Goal: Transaction & Acquisition: Purchase product/service

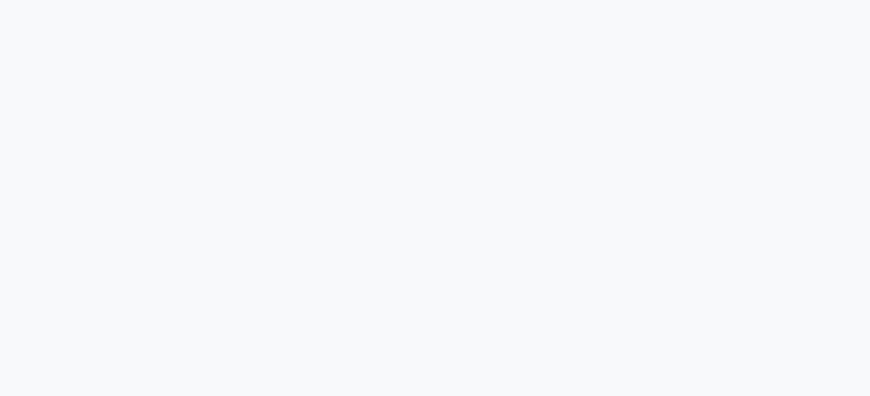
scroll to position [2, 0]
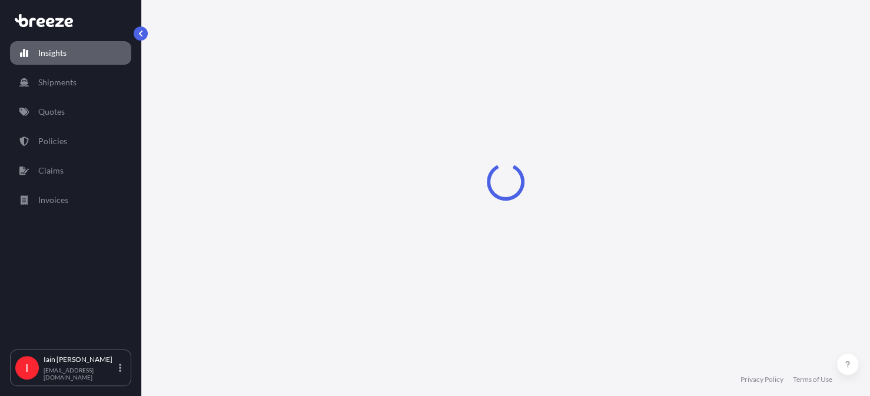
scroll to position [904, 0]
select select "2025"
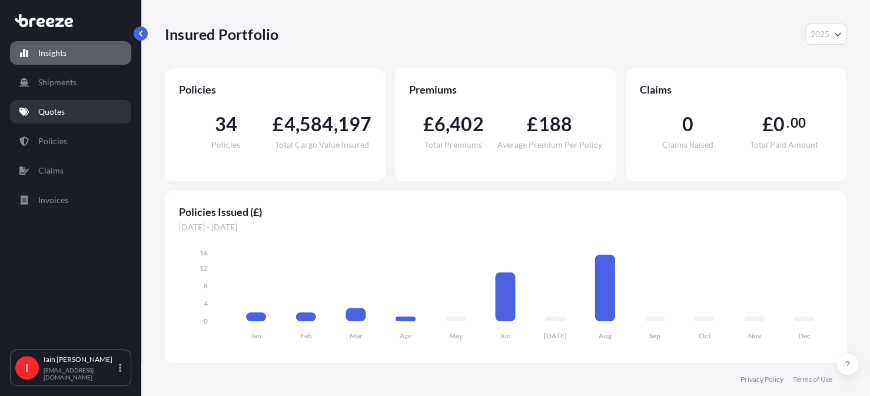
click at [64, 115] on p "Quotes" at bounding box center [51, 112] width 26 height 12
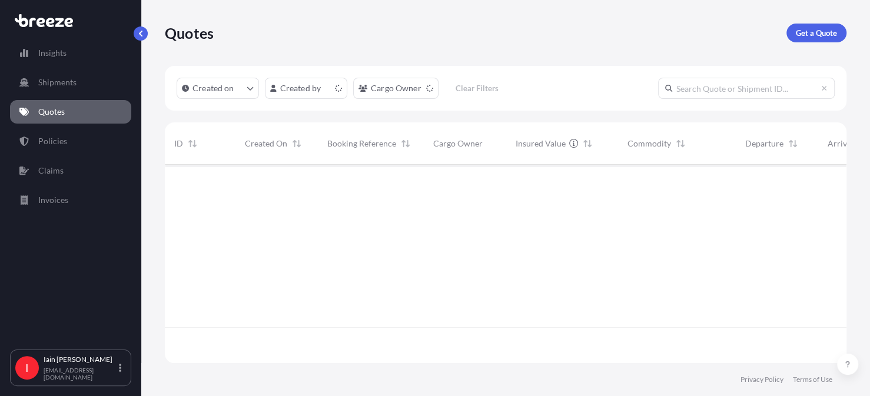
scroll to position [196, 672]
click at [810, 29] on p "Get a Quote" at bounding box center [816, 33] width 41 height 12
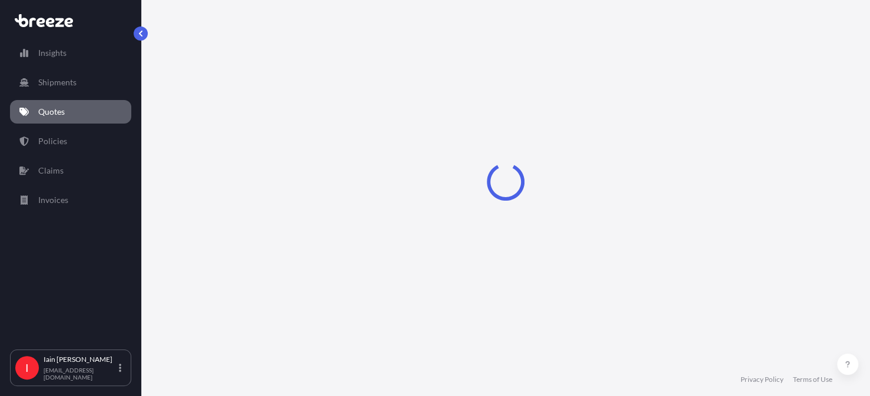
select select "Sea"
select select "1"
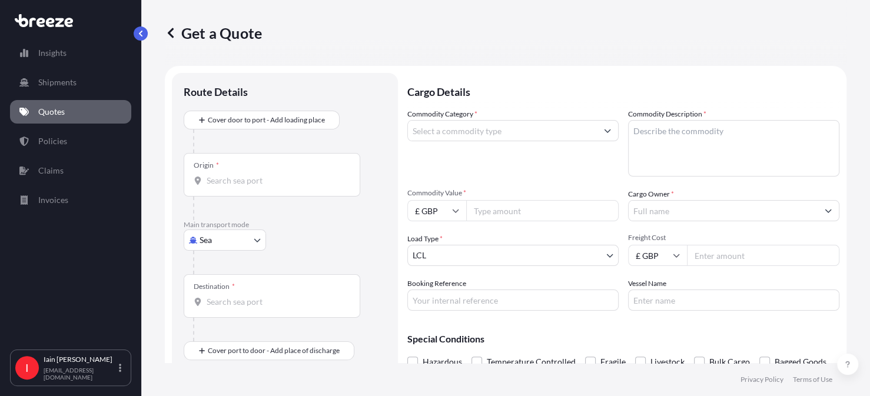
scroll to position [19, 0]
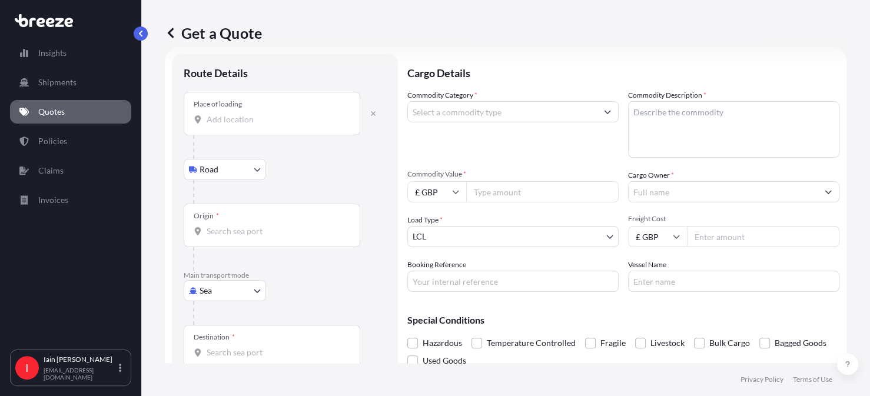
click at [237, 118] on input "Place of loading" at bounding box center [276, 120] width 139 height 12
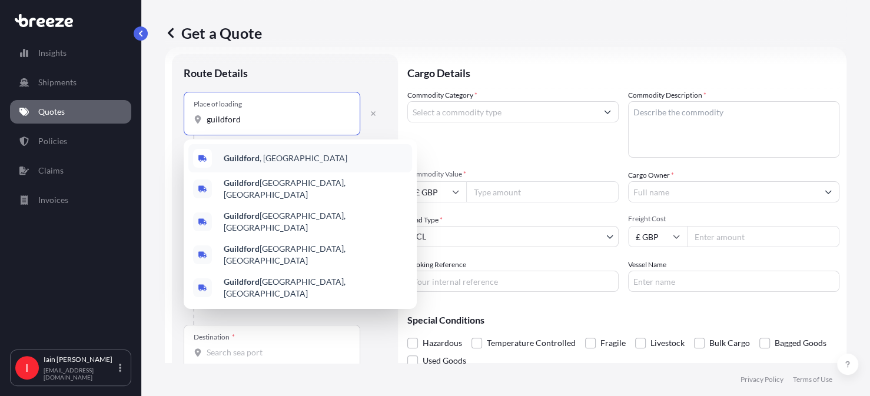
click at [253, 152] on span "[GEOGRAPHIC_DATA] , [GEOGRAPHIC_DATA]" at bounding box center [286, 158] width 124 height 12
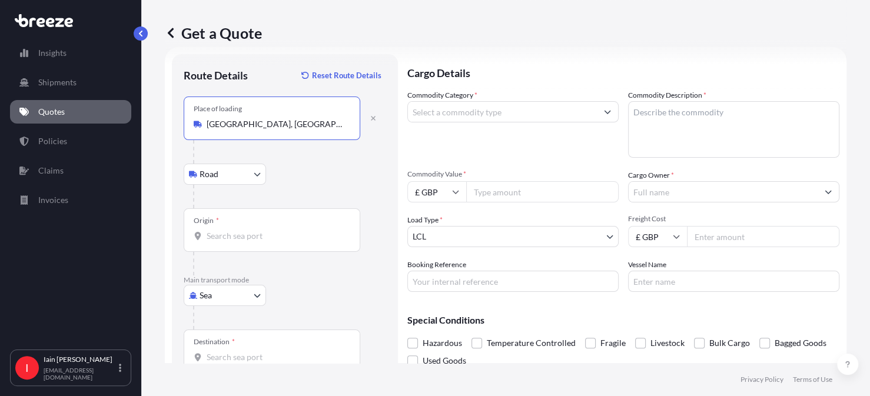
type input "[GEOGRAPHIC_DATA], [GEOGRAPHIC_DATA]"
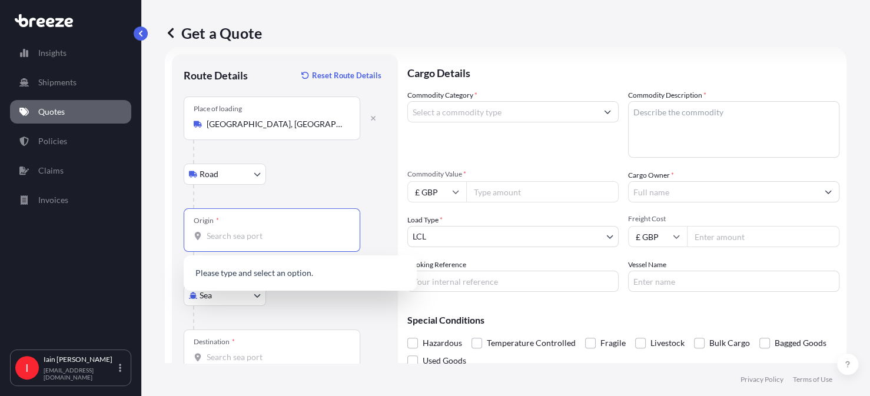
click at [253, 235] on input "Origin *" at bounding box center [276, 236] width 139 height 12
type input "h"
click at [274, 235] on input "hounslow" at bounding box center [276, 236] width 139 height 12
type input "h"
type input "hemel hempstead"
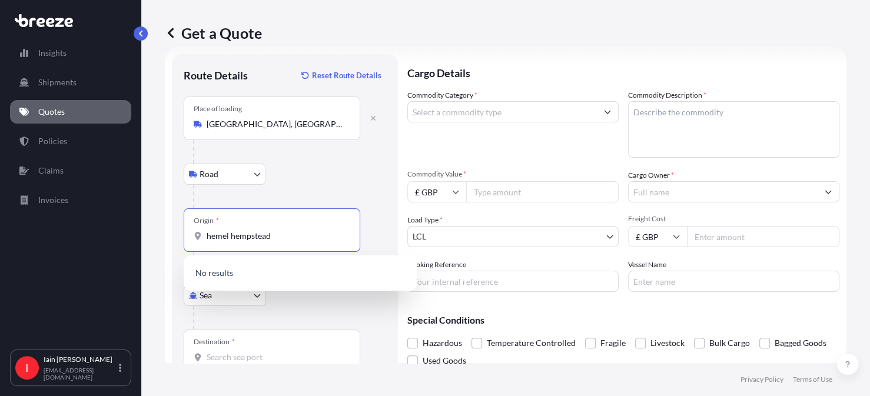
drag, startPoint x: 280, startPoint y: 191, endPoint x: 287, endPoint y: 188, distance: 8.4
click at [281, 190] on div at bounding box center [289, 197] width 193 height 24
click at [304, 237] on input "hemel hempstead" at bounding box center [276, 236] width 139 height 12
click at [250, 175] on body "0 options available. Insights Shipments Quotes Policies Claims Invoices I [PERS…" at bounding box center [435, 198] width 870 height 396
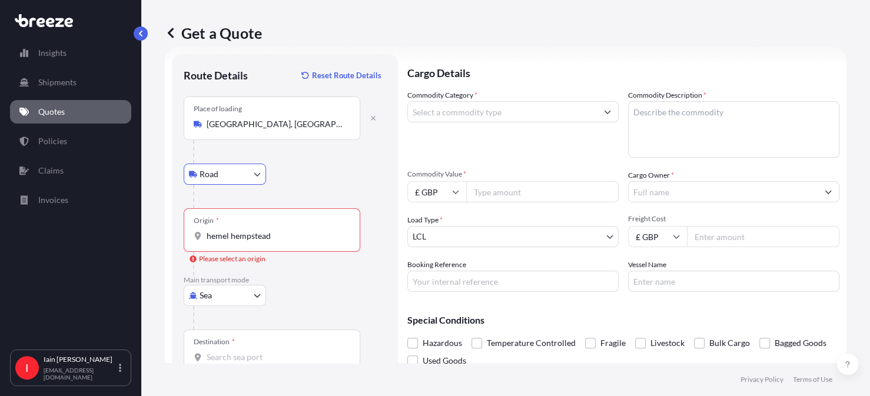
type textarea "d"
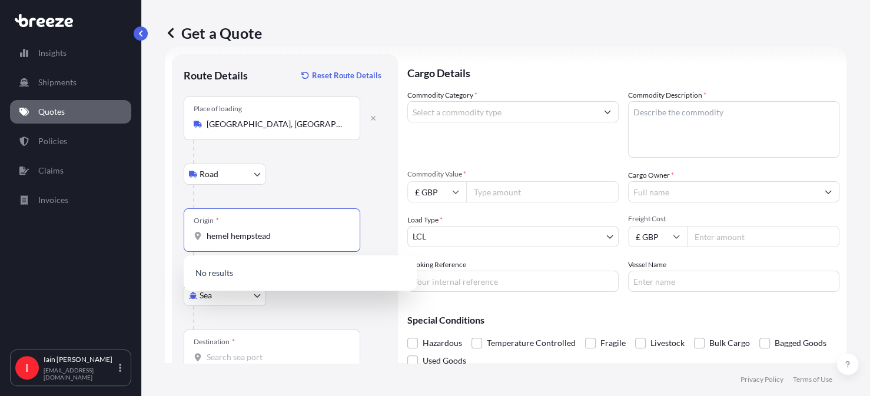
drag, startPoint x: 256, startPoint y: 237, endPoint x: 144, endPoint y: 230, distance: 112.1
click at [144, 230] on div "Get a Quote Route Details Reset Route Details Place of loading [GEOGRAPHIC_DATA…" at bounding box center [505, 181] width 729 height 363
type input "h"
click at [284, 238] on input "Origin * Please select an origin" at bounding box center [276, 236] width 139 height 12
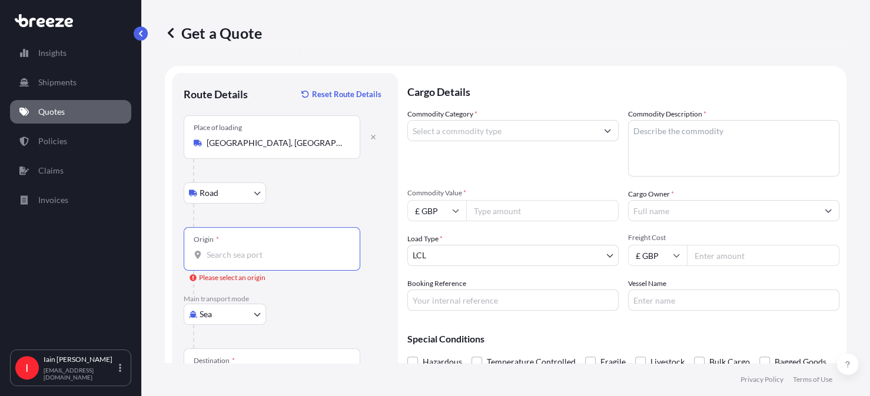
click at [219, 256] on input "Origin * Please select an origin" at bounding box center [276, 255] width 139 height 12
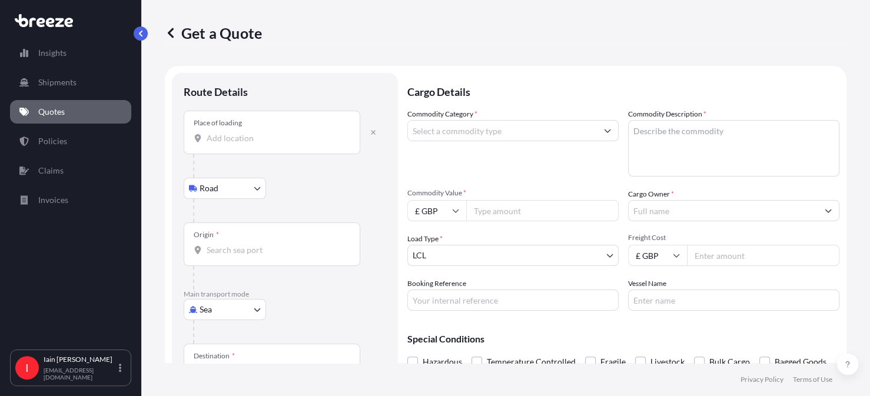
click at [263, 134] on input "Place of loading" at bounding box center [276, 138] width 139 height 12
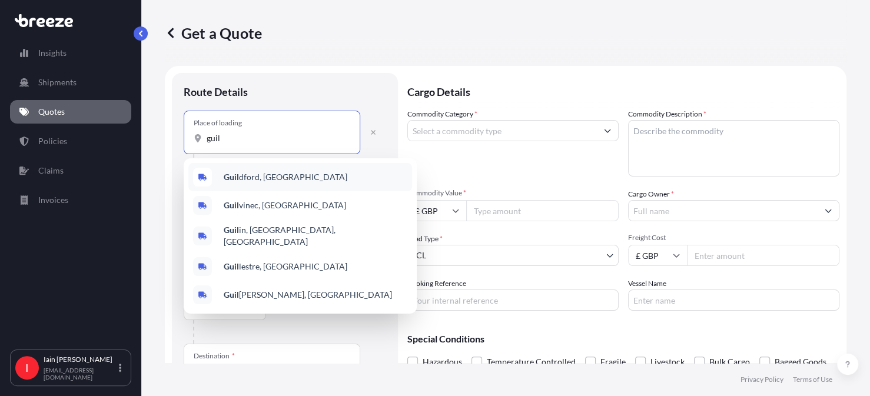
click at [272, 176] on span "[PERSON_NAME], [GEOGRAPHIC_DATA]" at bounding box center [286, 177] width 124 height 12
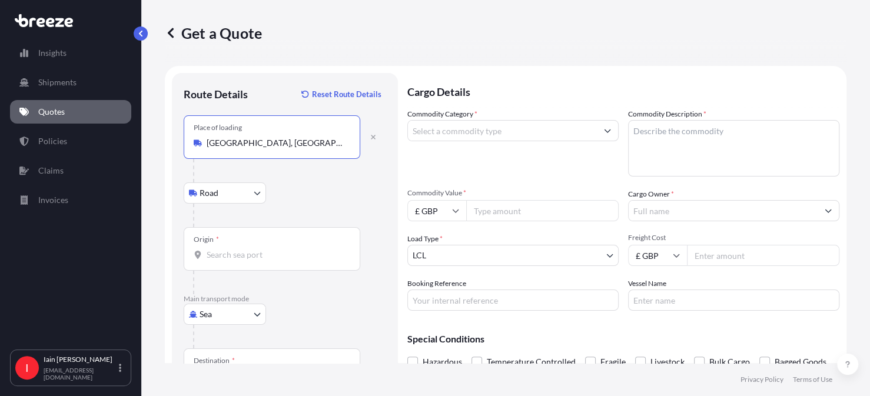
type input "[GEOGRAPHIC_DATA], [GEOGRAPHIC_DATA]"
click at [249, 251] on input "Origin *" at bounding box center [276, 255] width 139 height 12
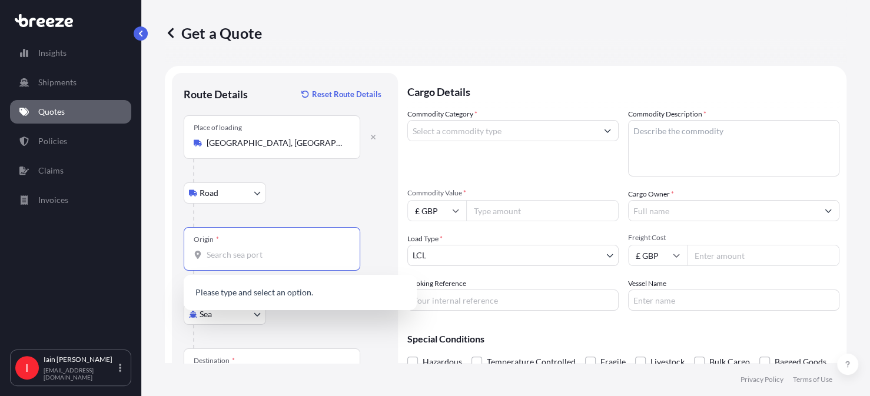
click at [259, 314] on body "5 options available. 0 options available. Insights Shipments Quotes Policies Cl…" at bounding box center [435, 198] width 870 height 396
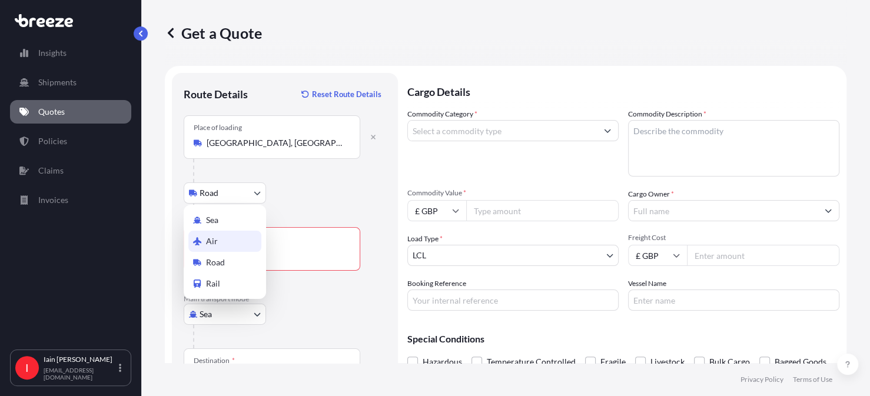
click at [228, 240] on div "Air" at bounding box center [224, 241] width 73 height 21
select select "Air"
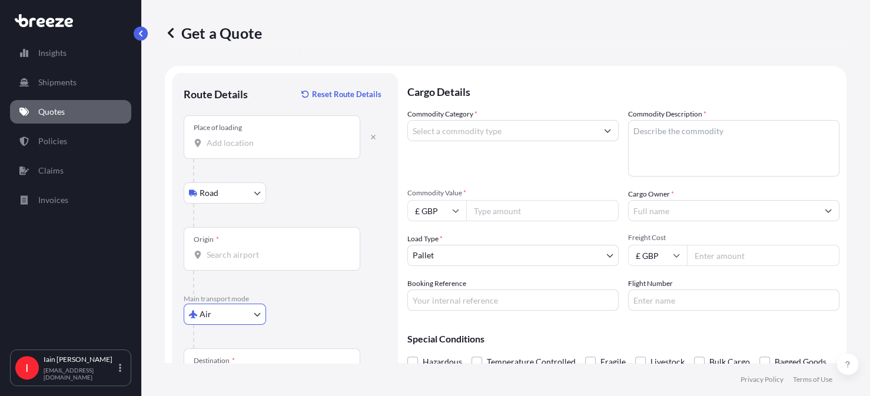
click at [247, 254] on input "Origin *" at bounding box center [276, 255] width 139 height 12
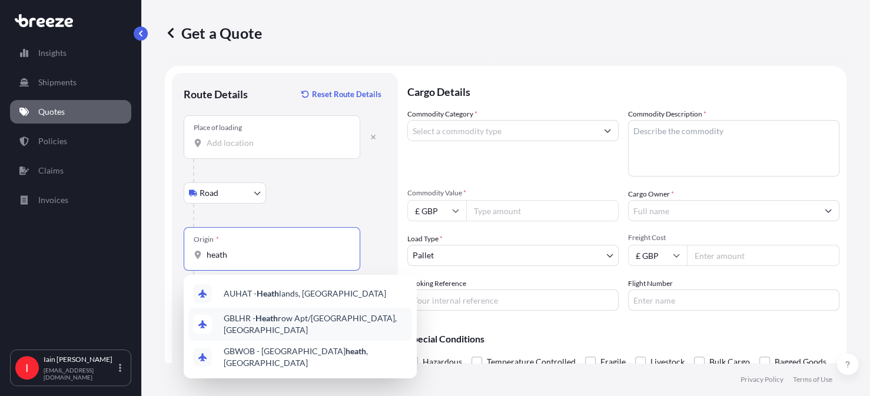
click at [297, 318] on span "GBLHR - Heath row Apt/[GEOGRAPHIC_DATA], [GEOGRAPHIC_DATA]" at bounding box center [316, 325] width 184 height 24
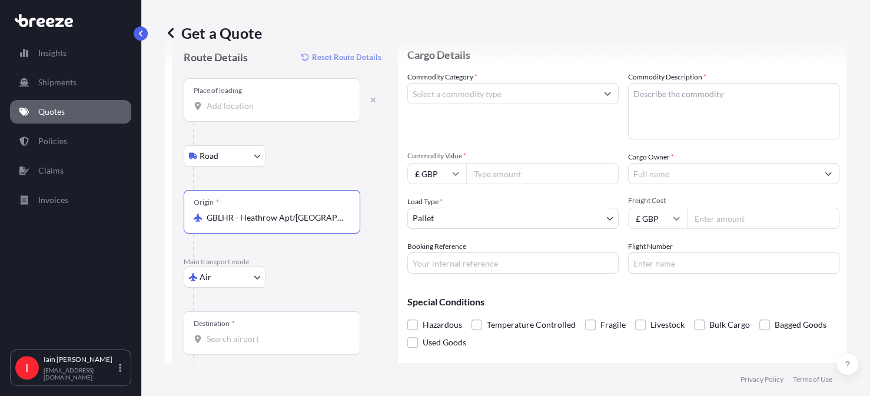
scroll to position [89, 0]
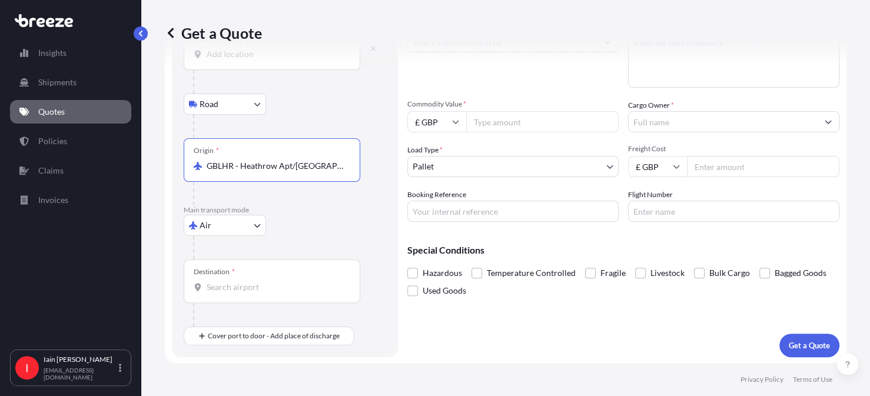
type input "GBLHR - Heathrow Apt/[GEOGRAPHIC_DATA], [GEOGRAPHIC_DATA]"
click at [266, 284] on input "Destination *" at bounding box center [276, 287] width 139 height 12
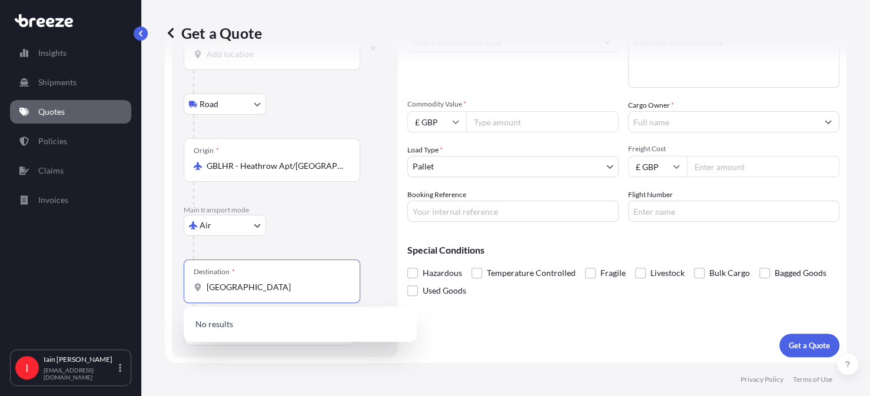
click at [360, 229] on div "Air Sea Air Road Rail" at bounding box center [285, 225] width 202 height 21
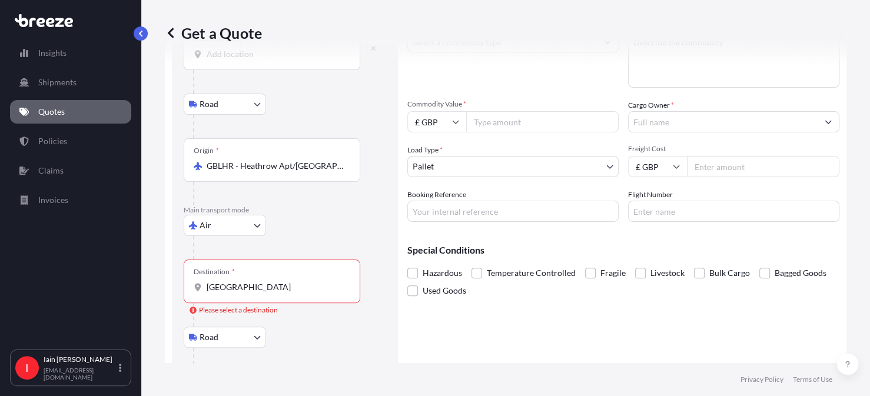
click at [243, 287] on input "[GEOGRAPHIC_DATA]" at bounding box center [276, 287] width 139 height 12
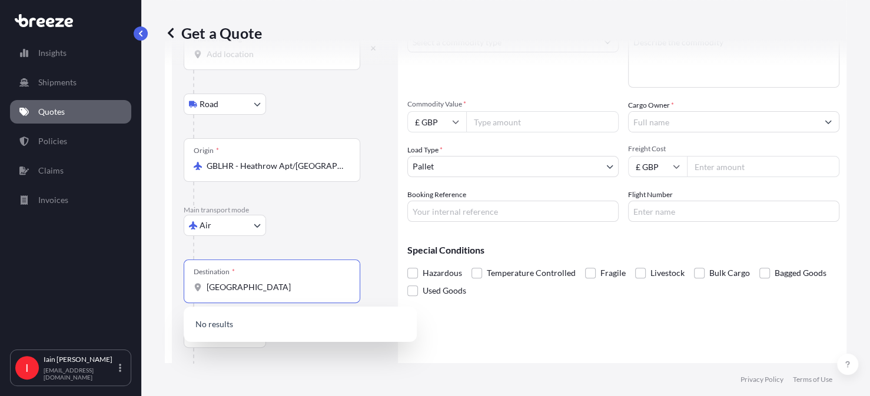
drag, startPoint x: 243, startPoint y: 284, endPoint x: 177, endPoint y: 284, distance: 65.9
click at [177, 284] on div "Route Details Reset Route Details Place of loading Road Road Rail Origin * GBLH…" at bounding box center [285, 205] width 226 height 443
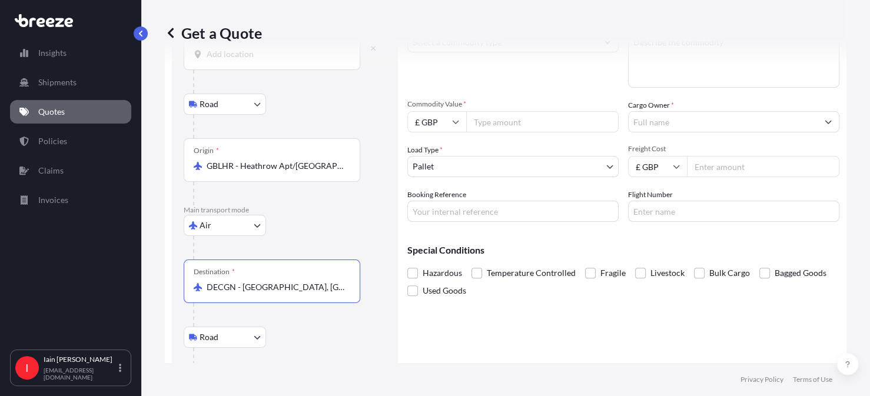
scroll to position [158, 0]
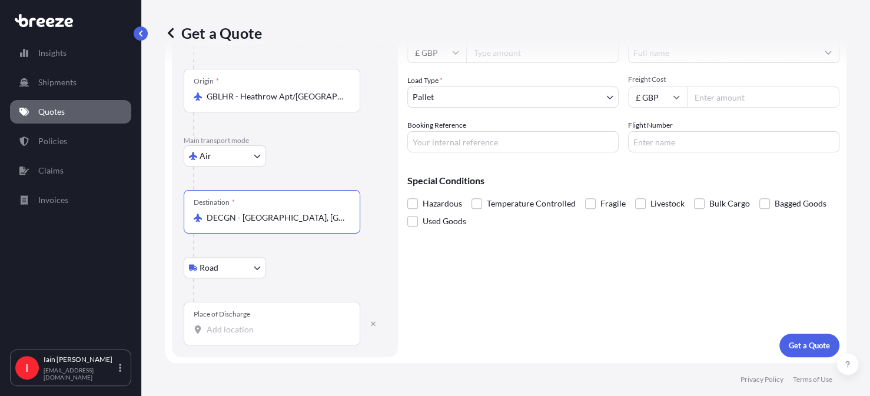
type input "DECGN - [GEOGRAPHIC_DATA], [GEOGRAPHIC_DATA]"
click at [278, 330] on input "Place of Discharge" at bounding box center [276, 330] width 139 height 12
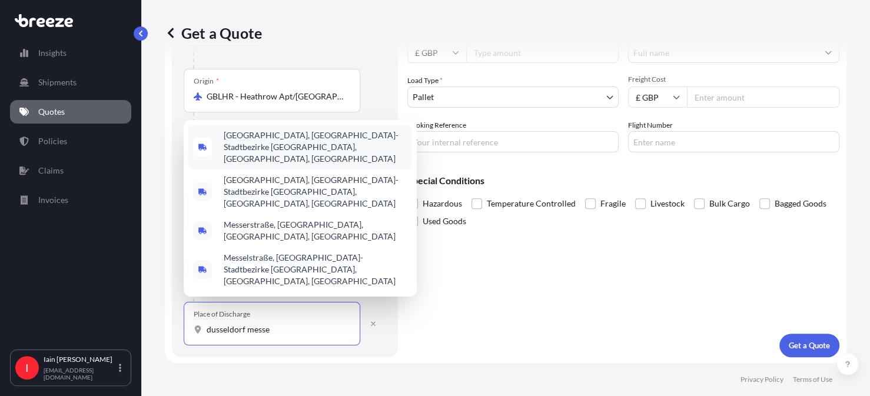
click at [290, 165] on span "[GEOGRAPHIC_DATA], [GEOGRAPHIC_DATA]-Stadtbezirke [GEOGRAPHIC_DATA], [GEOGRAPHI…" at bounding box center [316, 147] width 184 height 35
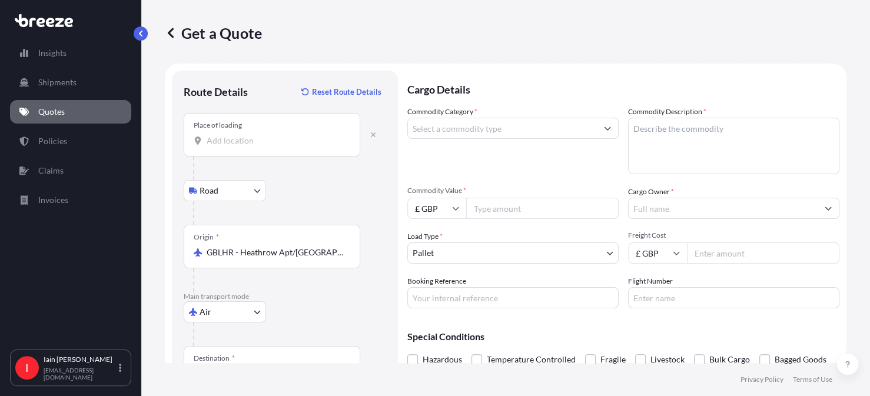
scroll to position [0, 0]
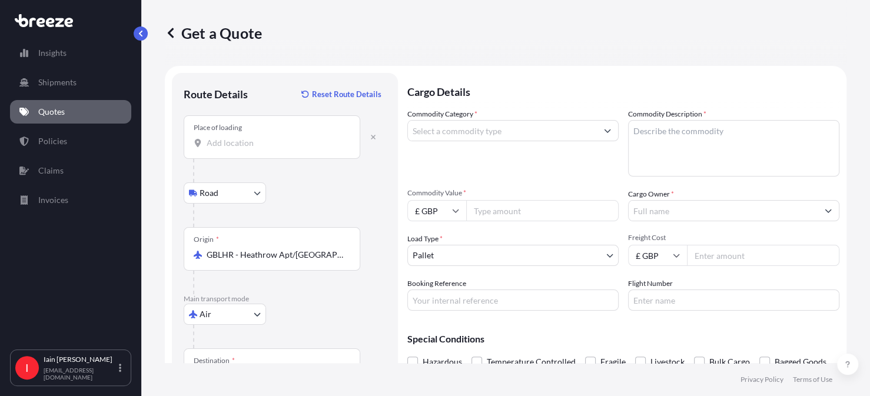
type input "[GEOGRAPHIC_DATA], [GEOGRAPHIC_DATA]-Stadtbezirke [GEOGRAPHIC_DATA], [GEOGRAPHI…"
click at [461, 137] on input "Commodity Category *" at bounding box center [502, 130] width 189 height 21
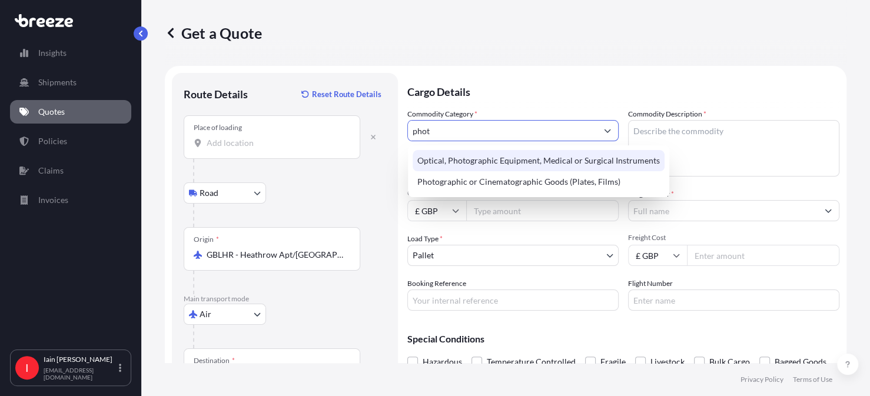
click at [527, 165] on div "Optical, Photographic Equipment, Medical or Surgical Instruments" at bounding box center [539, 160] width 252 height 21
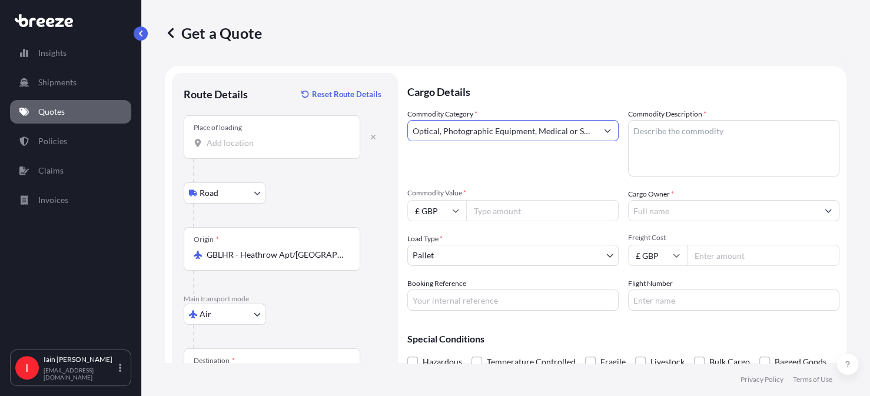
type input "Optical, Photographic Equipment, Medical or Surgical Instruments"
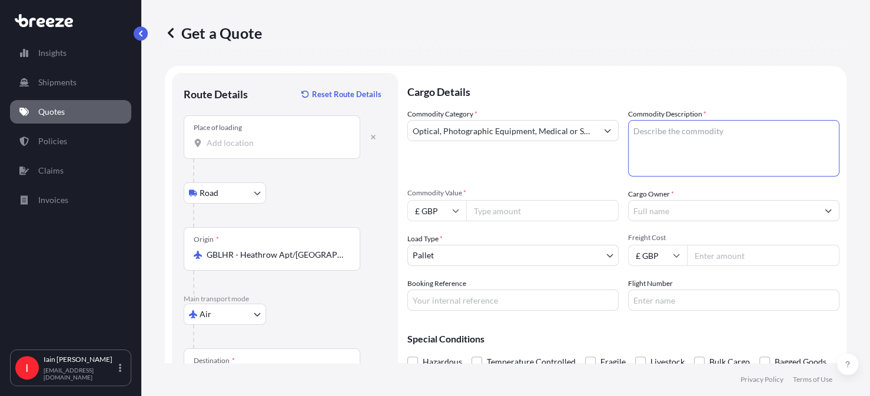
click at [646, 130] on textarea "Commodity Description *" at bounding box center [733, 148] width 211 height 57
type textarea "PHOTO BOOTH"
click at [510, 209] on input "Commodity Value *" at bounding box center [542, 210] width 152 height 21
type input "2050.00"
click at [692, 210] on input "Cargo Owner *" at bounding box center [723, 210] width 189 height 21
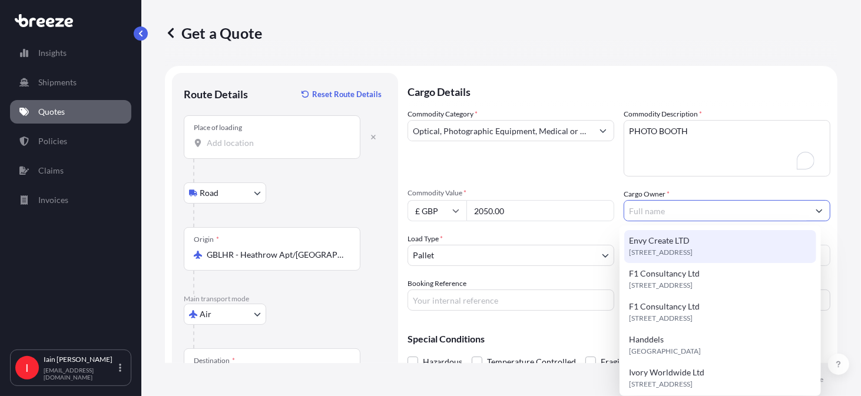
click at [692, 247] on span "[STREET_ADDRESS]" at bounding box center [661, 253] width 64 height 12
type input "Envy Create LTD"
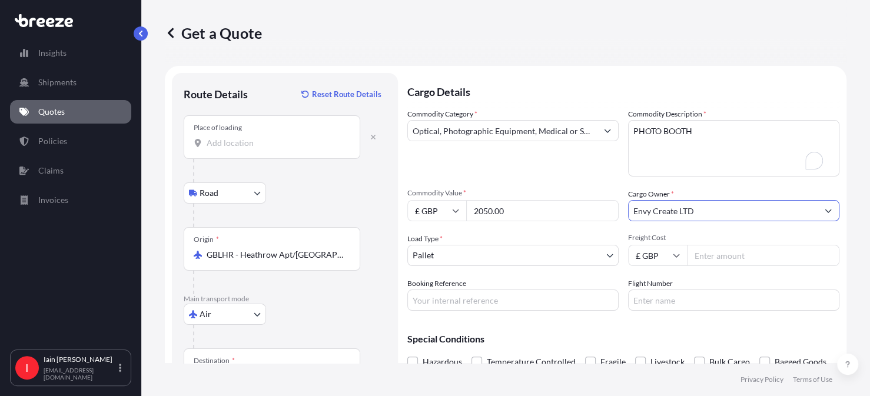
click at [573, 256] on body "9 options available. Insights Shipments Quotes Policies Claims Invoices I [PERS…" at bounding box center [435, 198] width 870 height 396
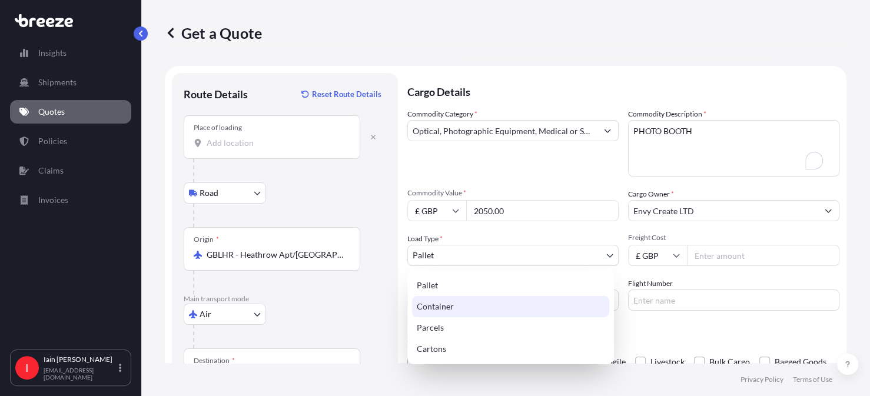
click at [503, 309] on div "Container" at bounding box center [510, 306] width 197 height 21
select select "2"
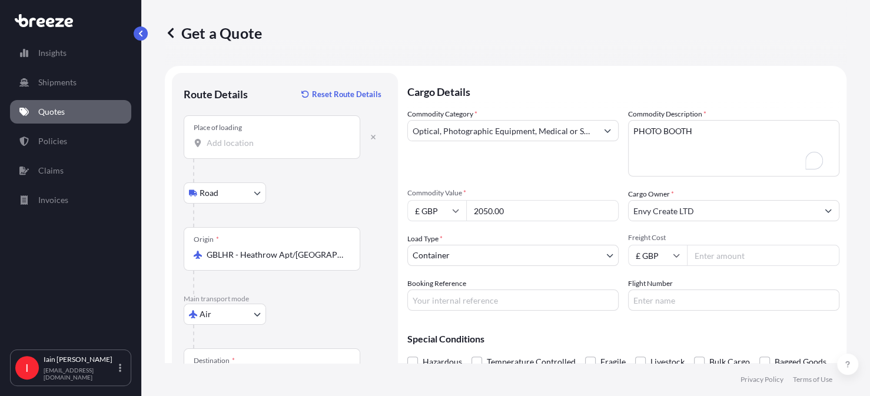
click at [714, 252] on input "Freight Cost" at bounding box center [763, 255] width 152 height 21
type input "1500.00"
click at [459, 301] on input "Booking Reference" at bounding box center [512, 300] width 211 height 21
click at [449, 301] on input "Booking Reference" at bounding box center [512, 300] width 211 height 21
type input "114828"
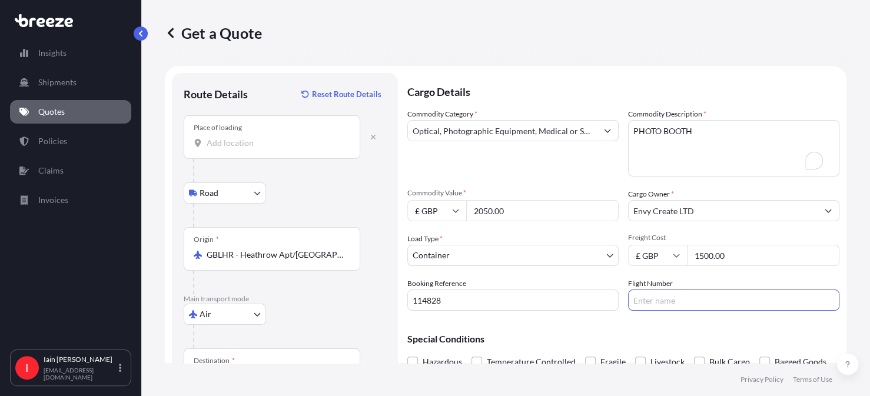
click at [653, 300] on input "Flight Number" at bounding box center [733, 300] width 211 height 21
click at [656, 303] on input "Flight Number" at bounding box center [733, 300] width 211 height 21
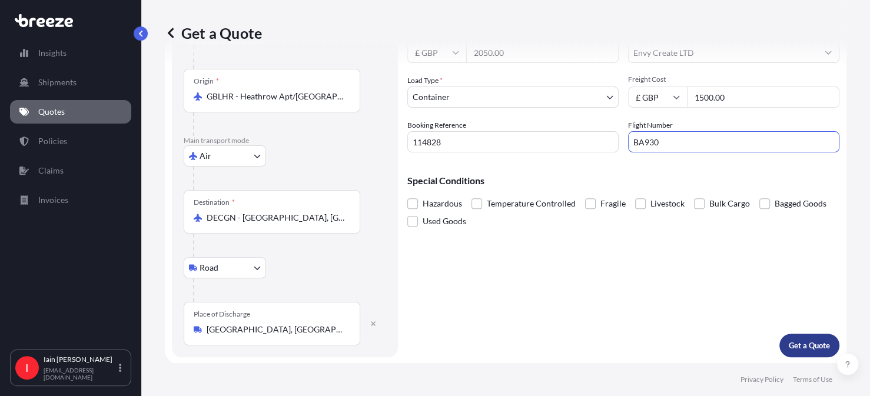
type input "BA930"
click at [789, 341] on p "Get a Quote" at bounding box center [809, 346] width 41 height 12
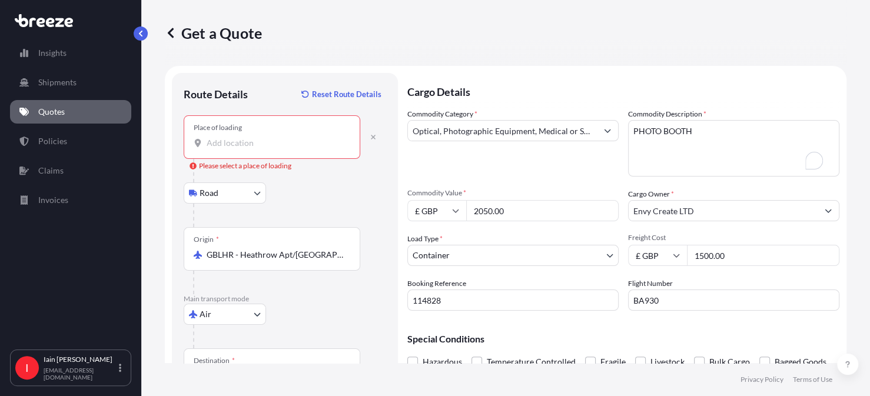
click at [230, 137] on div at bounding box center [272, 143] width 157 height 12
click at [230, 137] on input "Place of loading Please select a place of loading" at bounding box center [276, 143] width 139 height 12
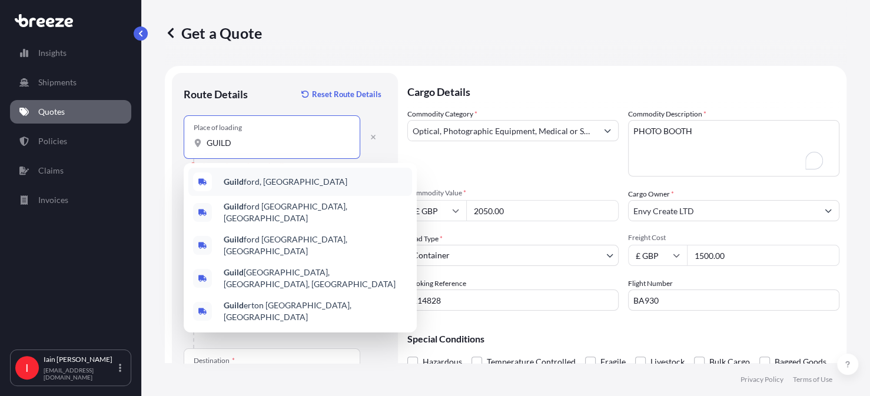
click at [290, 181] on div "Guild ford, [GEOGRAPHIC_DATA]" at bounding box center [300, 182] width 224 height 28
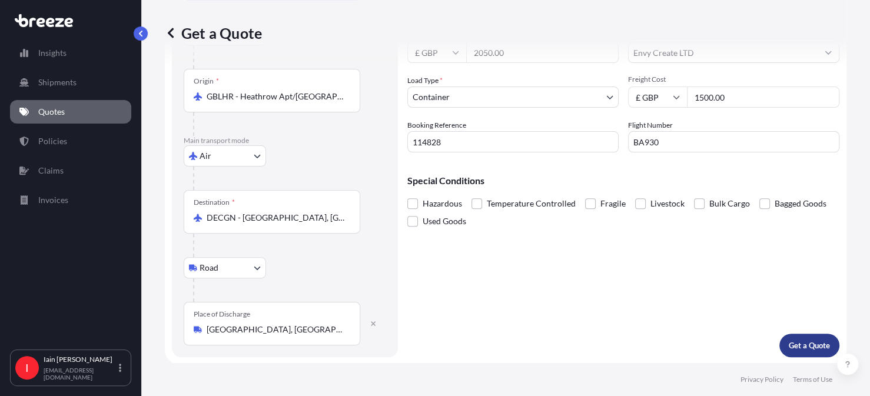
type input "[GEOGRAPHIC_DATA], [GEOGRAPHIC_DATA]"
click at [790, 341] on p "Get a Quote" at bounding box center [809, 346] width 41 height 12
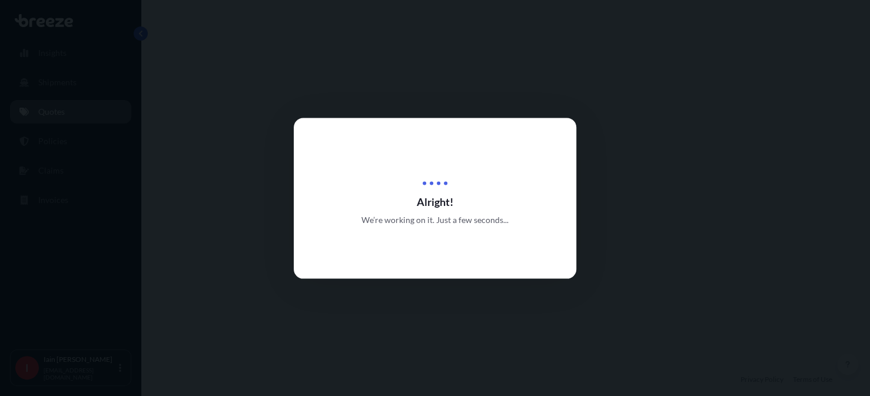
select select "Road"
select select "Air"
select select "Road"
select select "2"
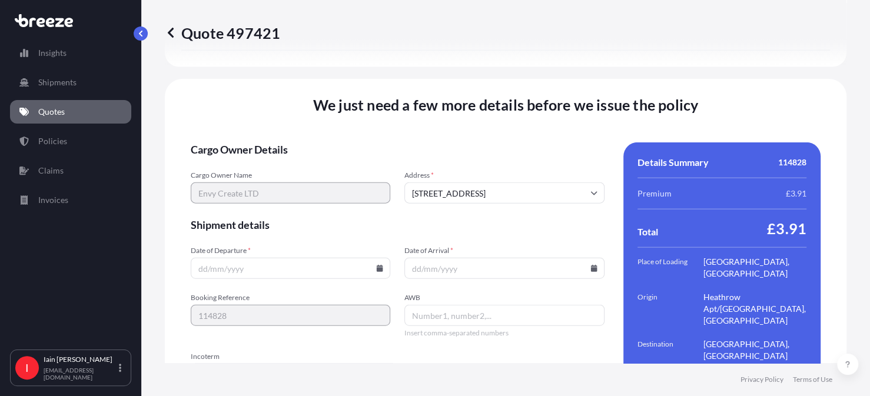
drag, startPoint x: 227, startPoint y: 235, endPoint x: 239, endPoint y: 234, distance: 11.9
click at [231, 258] on input "Date of Departure *" at bounding box center [291, 268] width 200 height 21
click at [378, 265] on icon at bounding box center [380, 268] width 6 height 7
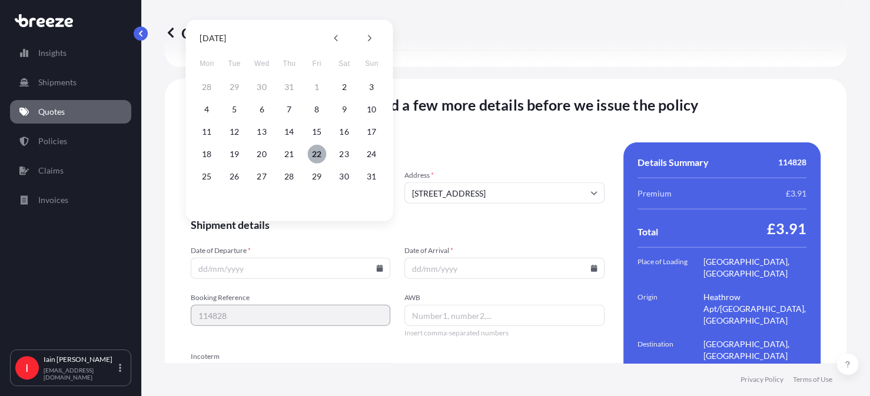
click at [316, 151] on button "22" at bounding box center [316, 154] width 19 height 19
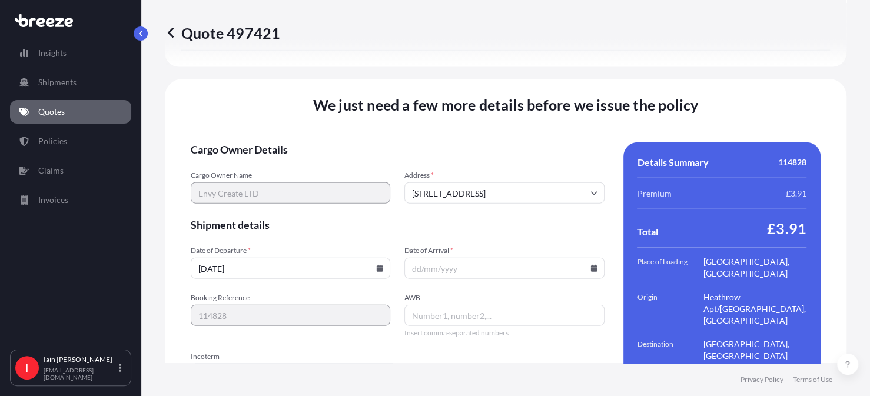
click at [377, 265] on icon at bounding box center [380, 268] width 6 height 7
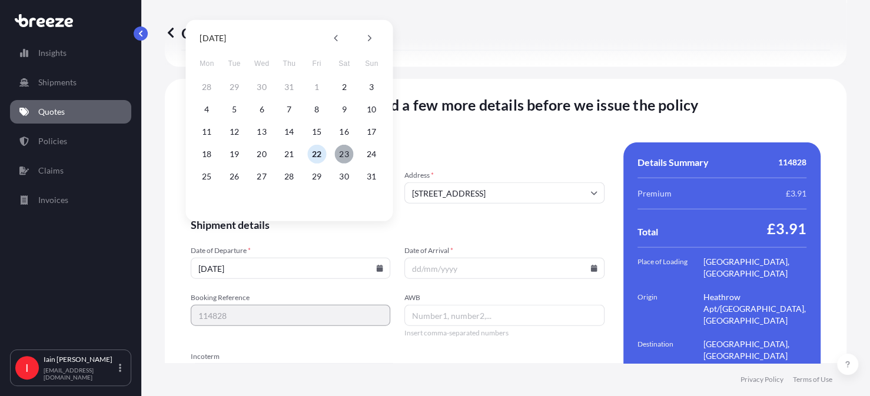
click at [347, 157] on button "23" at bounding box center [344, 154] width 19 height 19
type input "[DATE]"
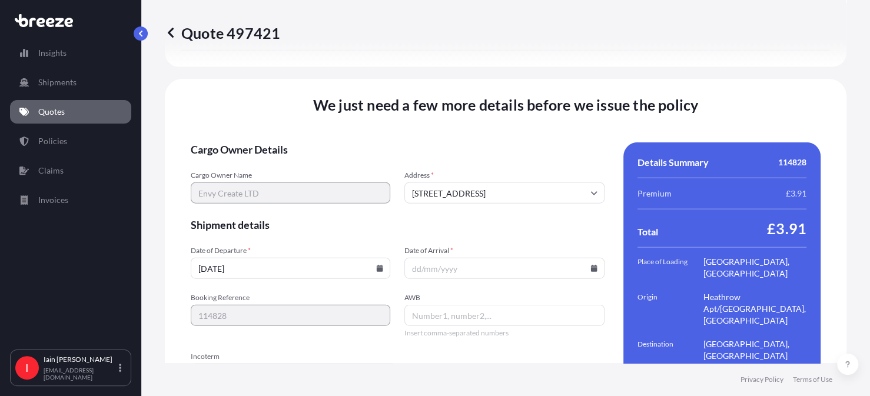
click at [590, 265] on icon at bounding box center [593, 268] width 6 height 7
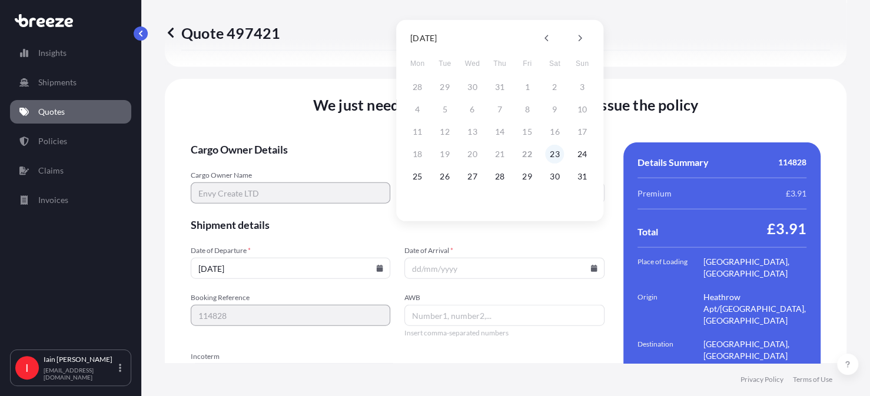
click at [554, 152] on button "23" at bounding box center [554, 154] width 19 height 19
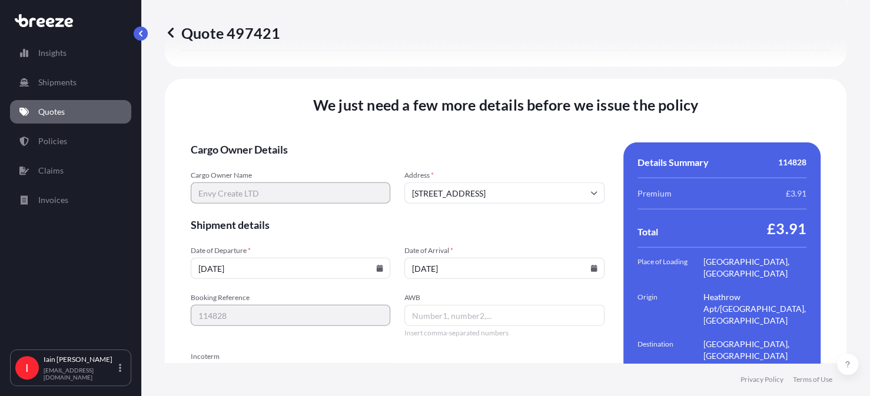
type input "[DATE]"
click at [459, 305] on input "AWB" at bounding box center [504, 315] width 200 height 21
type input "ON BOARD COURIER"
click at [313, 364] on input "Incoterm" at bounding box center [294, 374] width 207 height 21
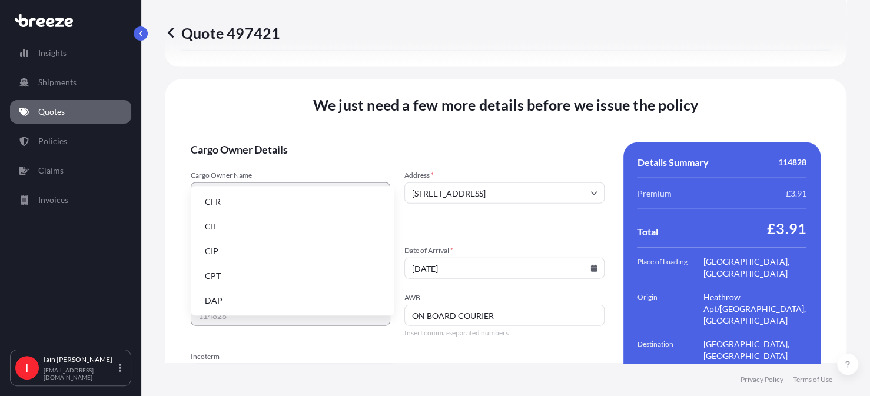
click at [285, 305] on li "DAP" at bounding box center [292, 301] width 194 height 22
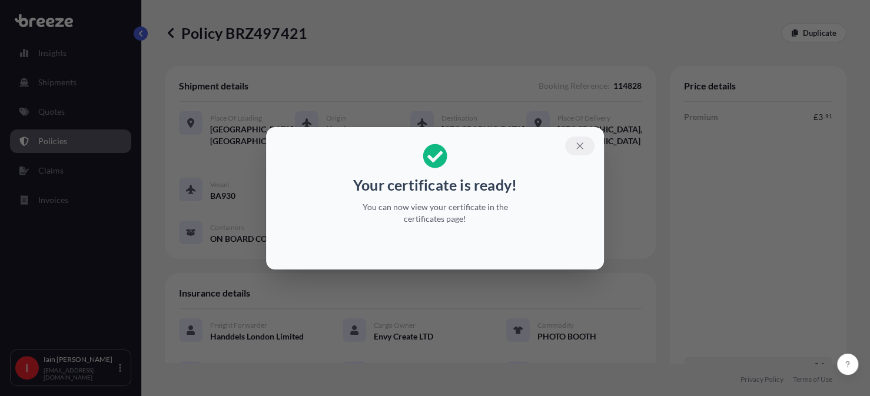
click at [580, 144] on icon "button" at bounding box center [579, 145] width 6 height 6
